Goal: Information Seeking & Learning: Learn about a topic

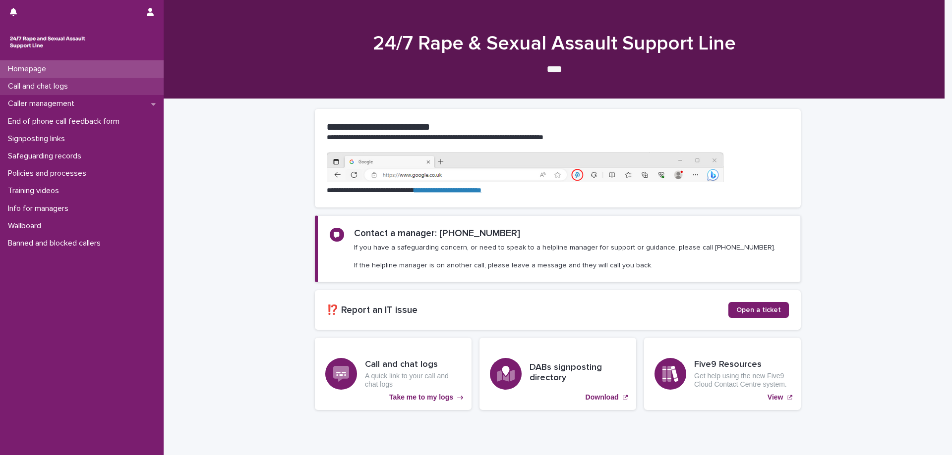
click at [35, 80] on div "Call and chat logs" at bounding box center [82, 86] width 164 height 17
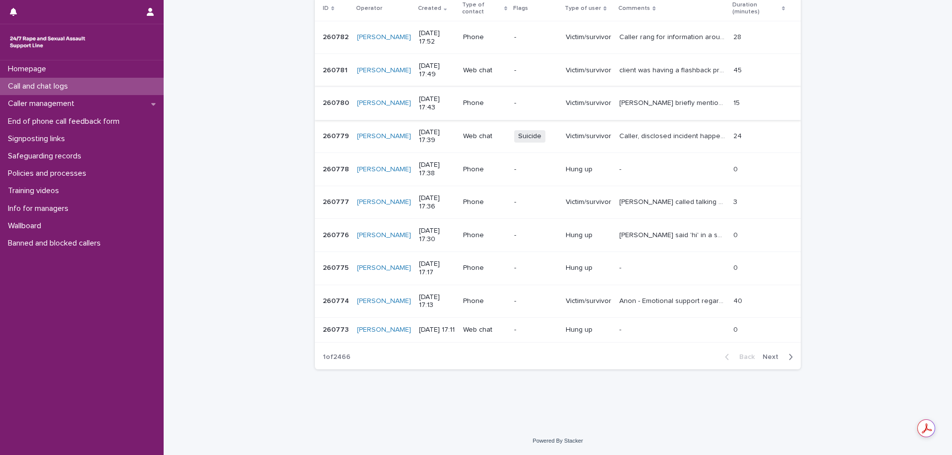
scroll to position [182, 0]
click at [772, 356] on span "Next" at bounding box center [773, 357] width 22 height 7
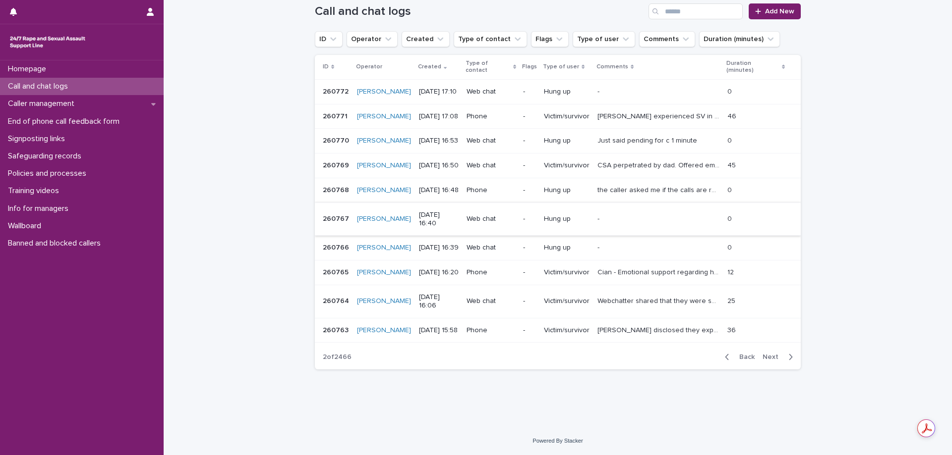
scroll to position [174, 0]
click at [603, 267] on p "Cian - Emotional support regarding historic CSA and being triggered by events a…" at bounding box center [659, 272] width 124 height 10
click at [617, 184] on p "the caller asked me if the calls are recorded, and before i could respond they …" at bounding box center [659, 189] width 124 height 10
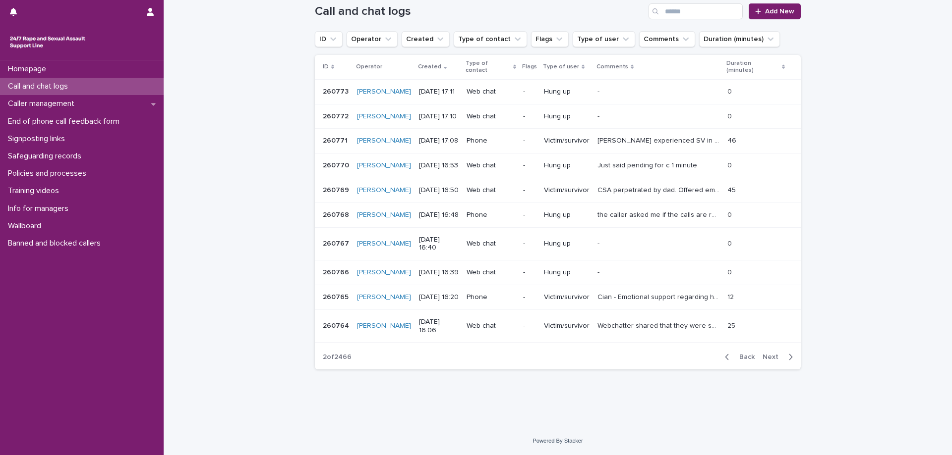
click at [744, 361] on span "Back" at bounding box center [743, 357] width 21 height 7
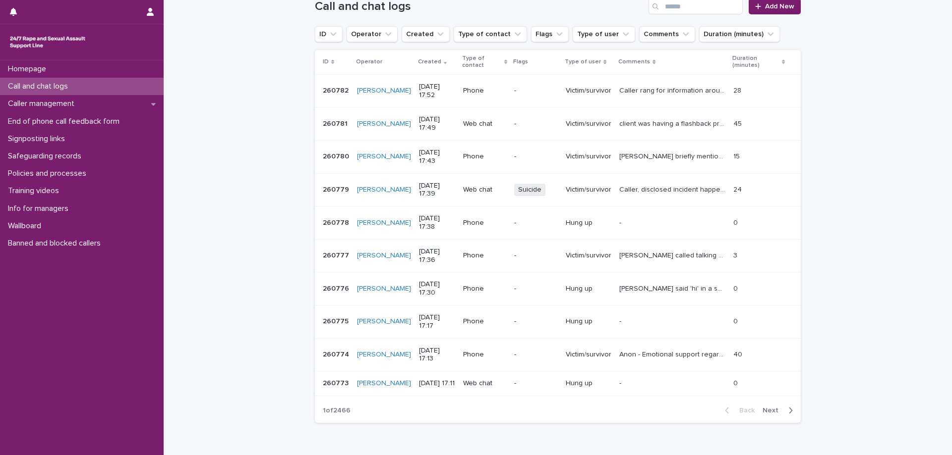
scroll to position [128, 0]
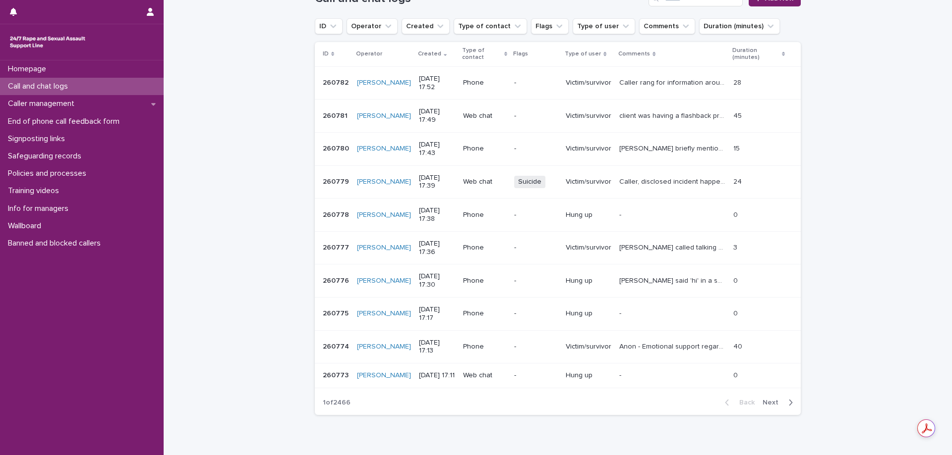
click at [608, 351] on p "Victim/survivor" at bounding box center [589, 347] width 46 height 8
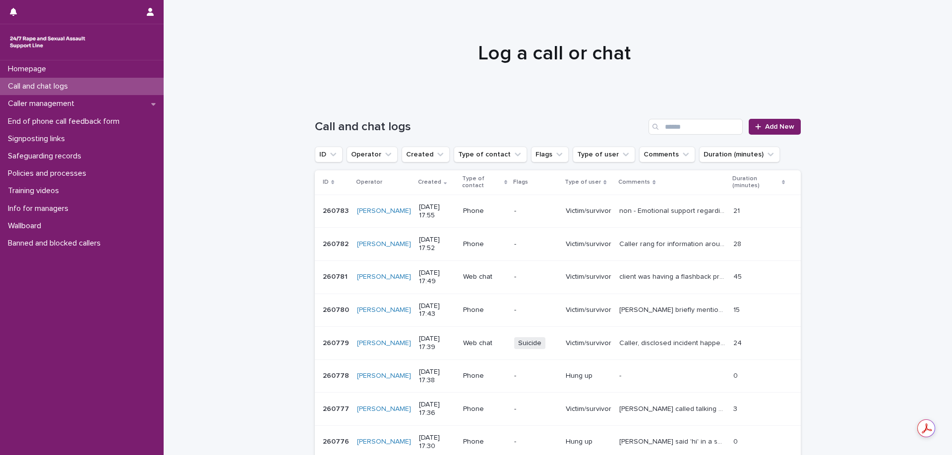
click at [662, 220] on td "non - Emotional support regarding historic rape, explored feelings, support net…" at bounding box center [672, 211] width 114 height 33
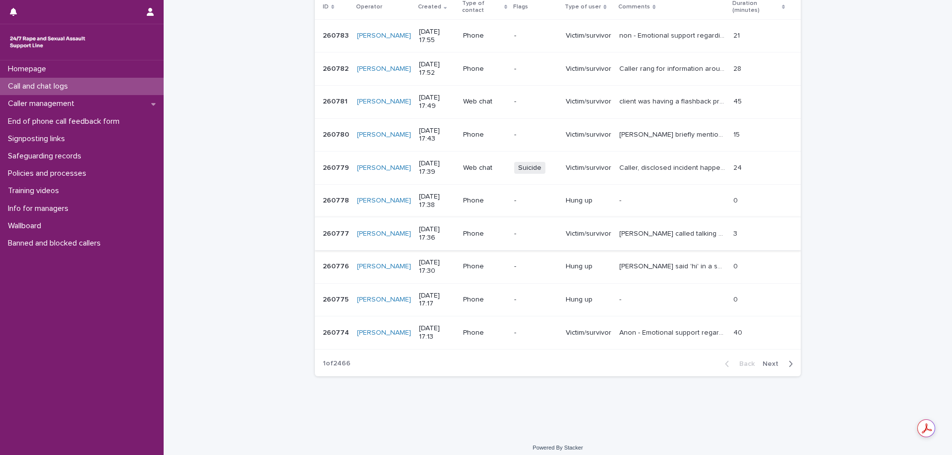
scroll to position [182, 0]
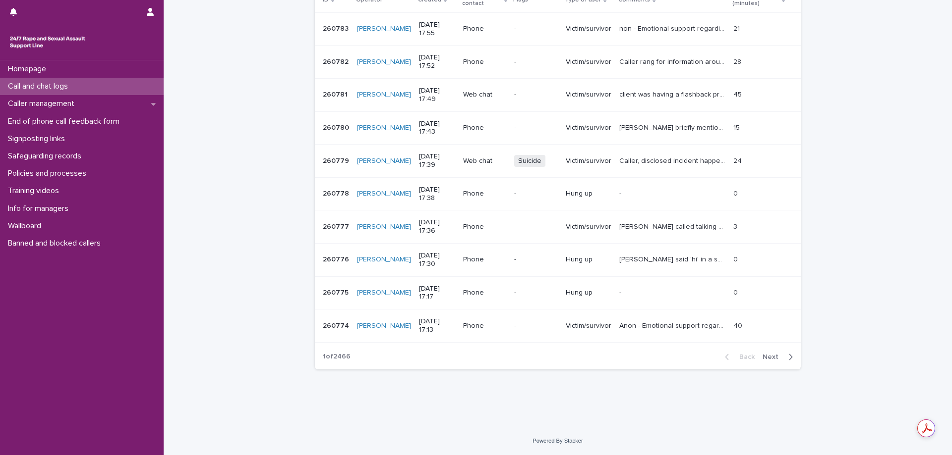
click at [770, 354] on span "Next" at bounding box center [773, 357] width 22 height 7
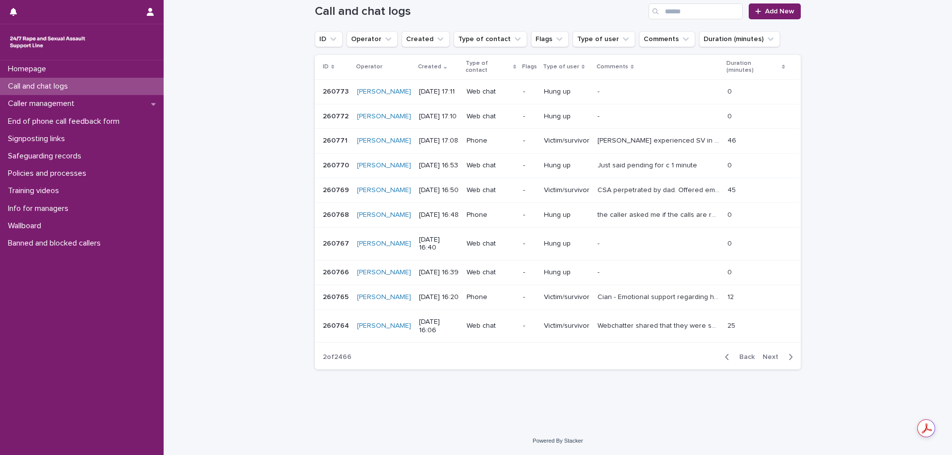
click at [770, 354] on span "Next" at bounding box center [773, 357] width 22 height 7
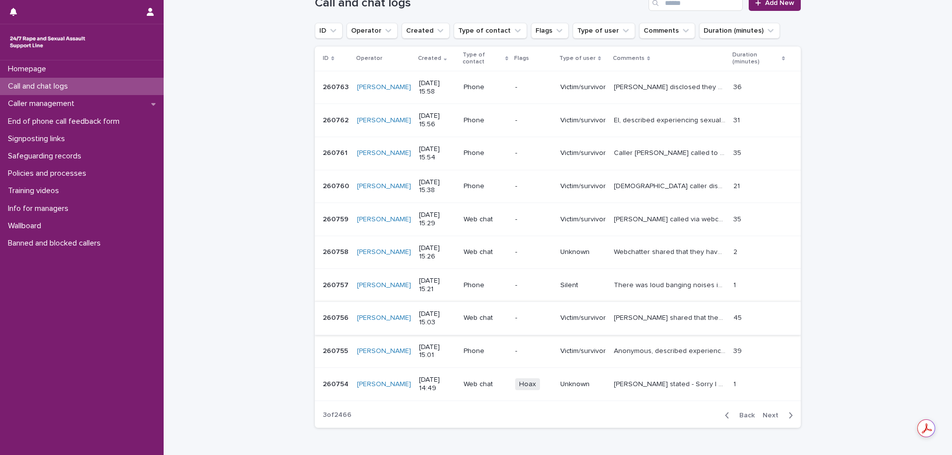
scroll to position [173, 0]
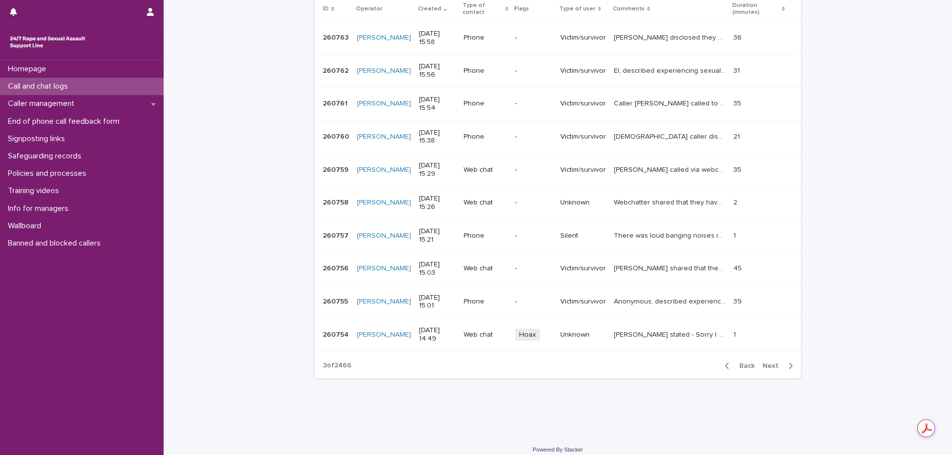
click at [744, 365] on span "Back" at bounding box center [743, 366] width 21 height 7
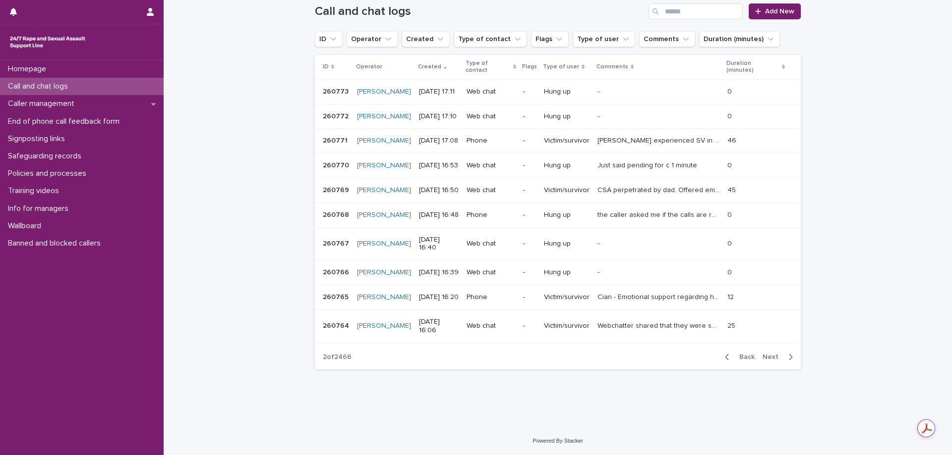
scroll to position [166, 0]
click at [747, 358] on span "Back" at bounding box center [743, 357] width 21 height 7
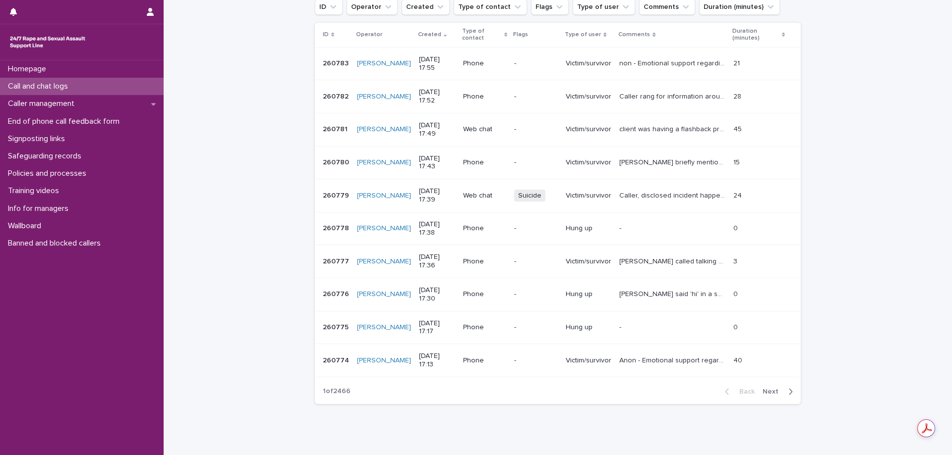
scroll to position [124, 0]
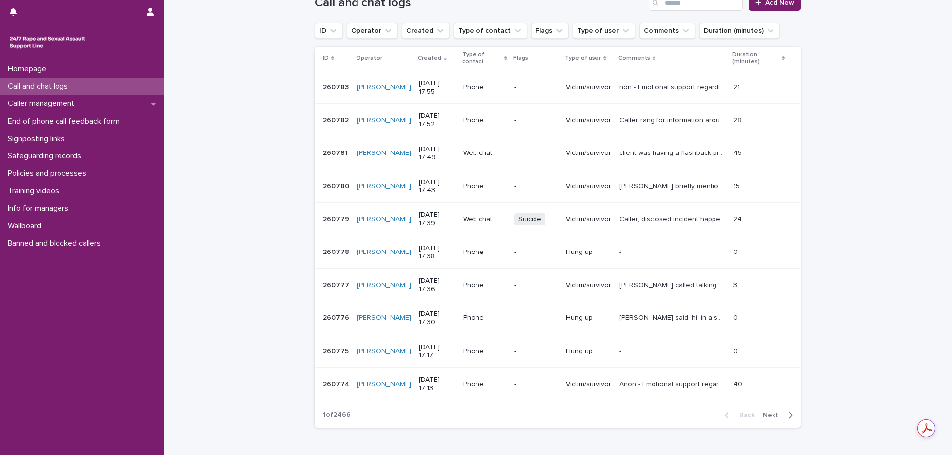
click at [665, 185] on p "[PERSON_NAME] briefly mentioned someone hurting them. The line was very unclear…" at bounding box center [673, 185] width 108 height 10
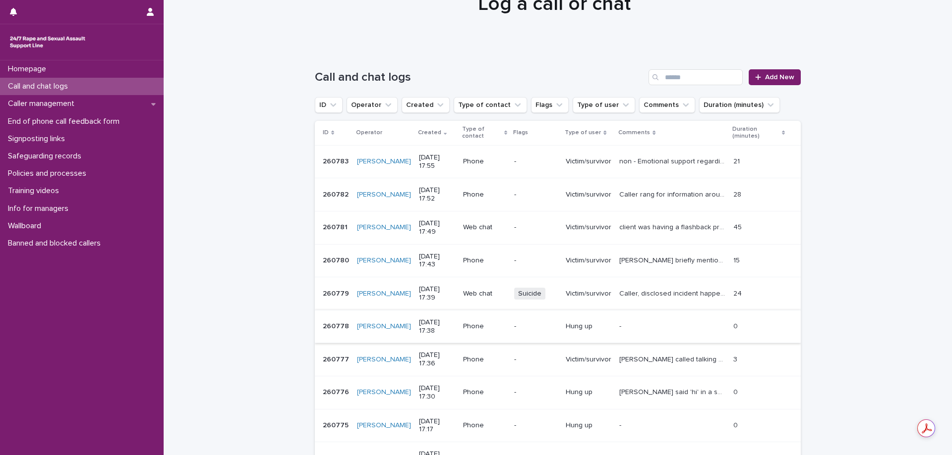
scroll to position [99, 0]
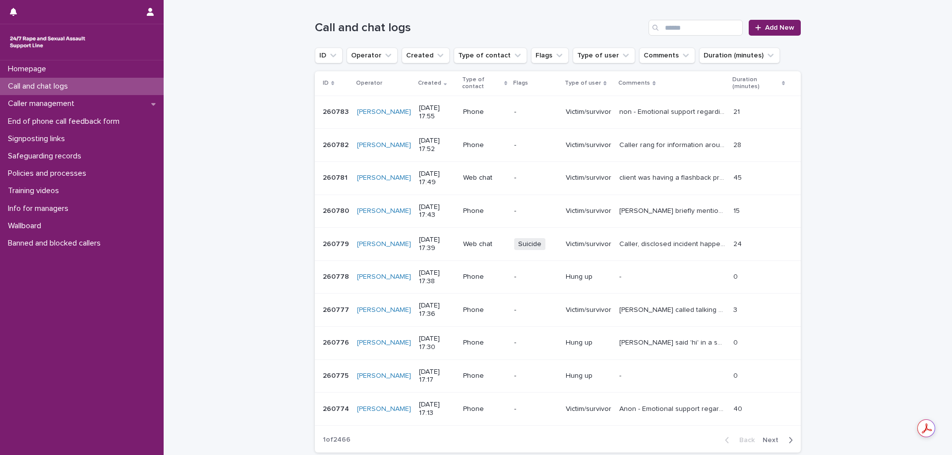
click at [637, 311] on p "[PERSON_NAME] called talking about her issues with local RCC, she stated she fe…" at bounding box center [673, 309] width 108 height 10
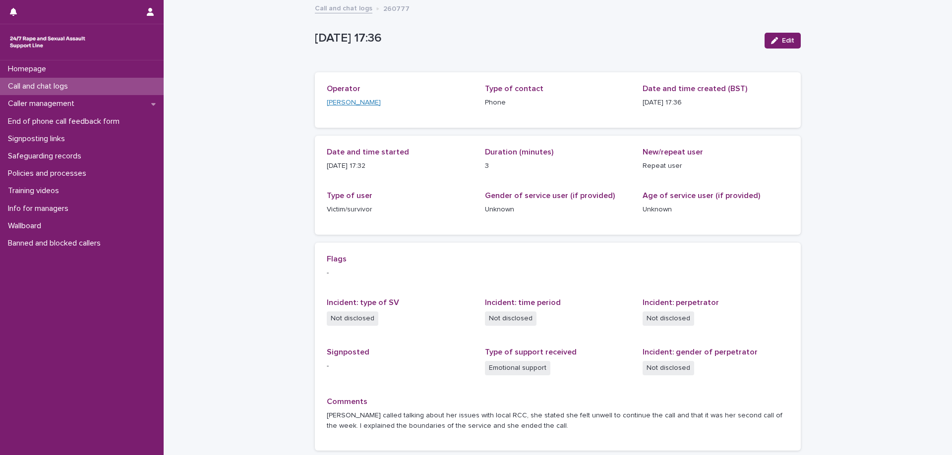
click at [335, 103] on link "[PERSON_NAME]" at bounding box center [354, 103] width 54 height 10
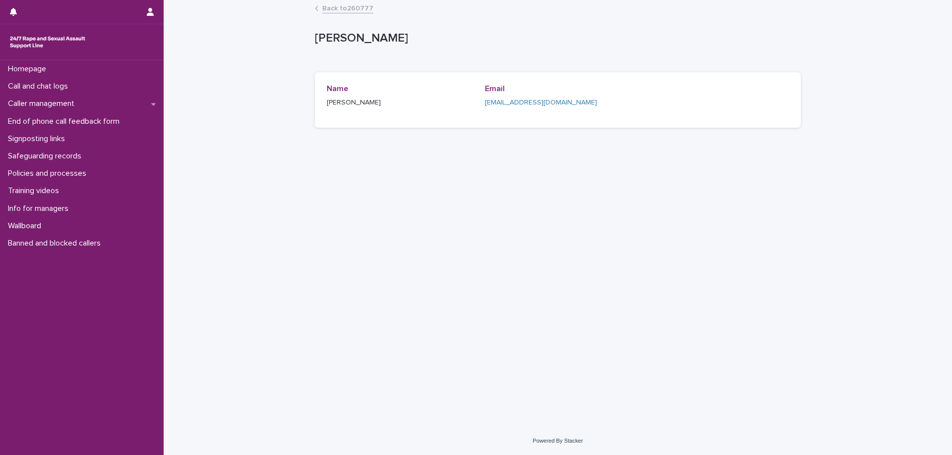
click at [334, 8] on link "Back to 260777" at bounding box center [347, 7] width 51 height 11
